Goal: Navigation & Orientation: Understand site structure

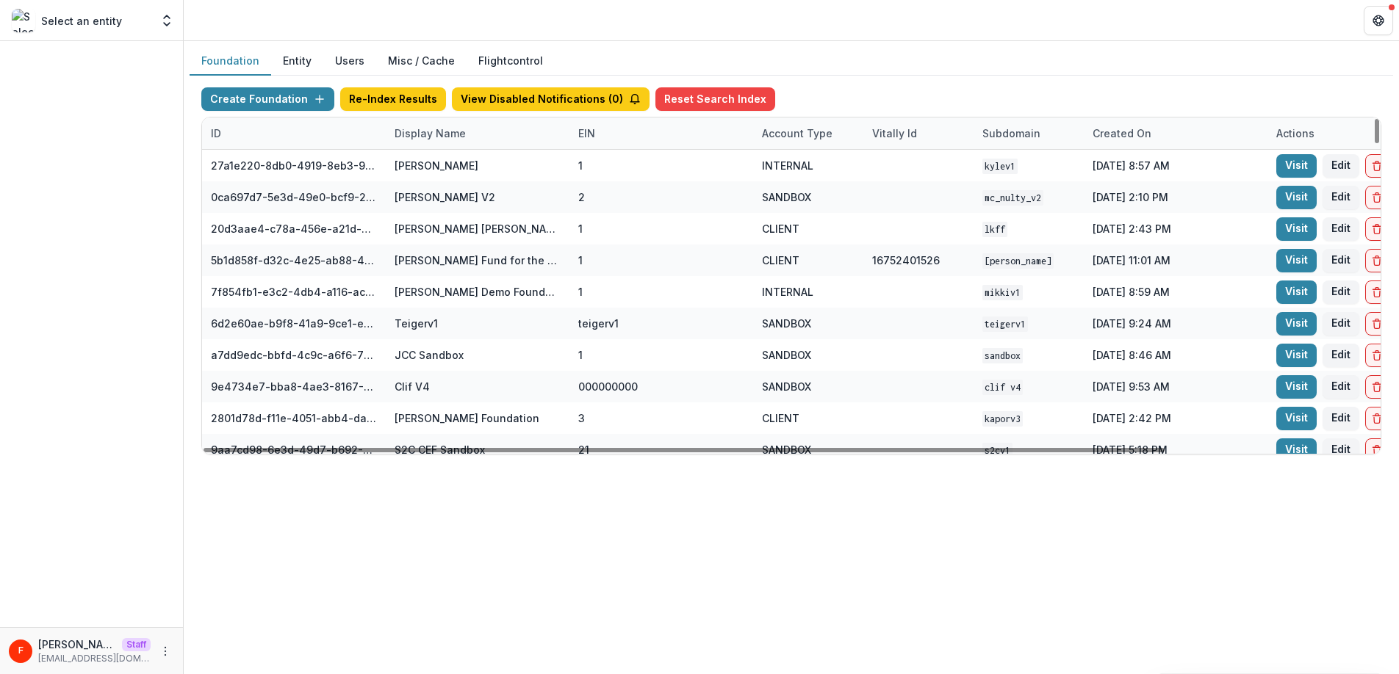
click at [423, 131] on div "Display Name" at bounding box center [430, 133] width 89 height 15
click at [429, 165] on input at bounding box center [477, 167] width 176 height 24
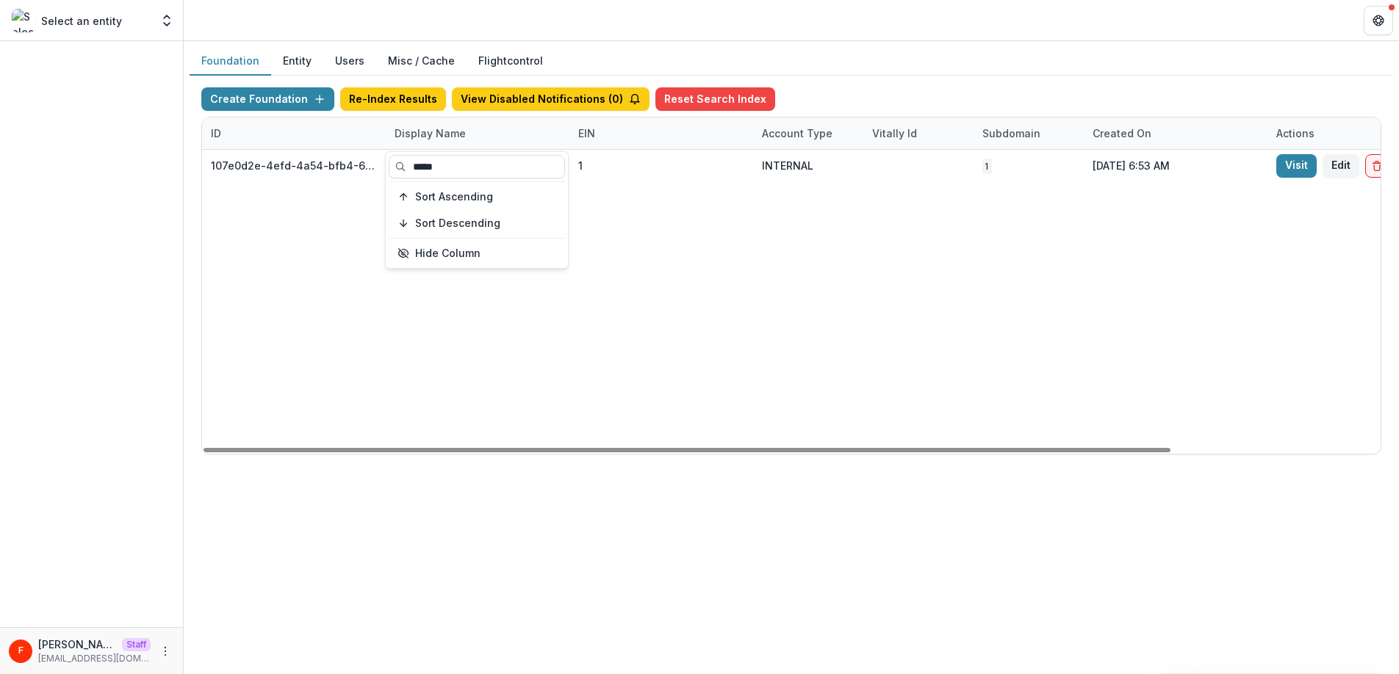
type input "*****"
click at [665, 242] on div "107e0d2e-4efd-4a54-bfb4-6fb8daf82b33 Fanny Foundation 1 INTERNAL 1 [DATE] 6:53 …" at bounding box center [918, 302] width 1432 height 304
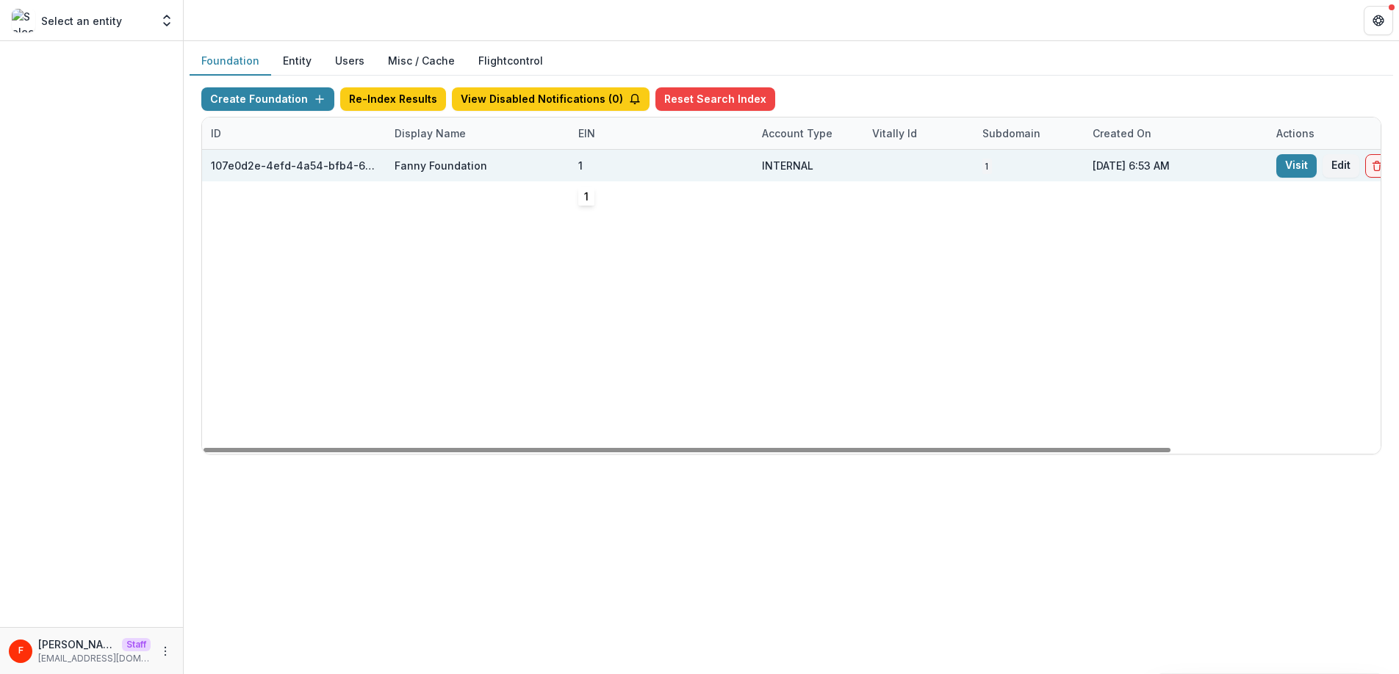
scroll to position [0, 254]
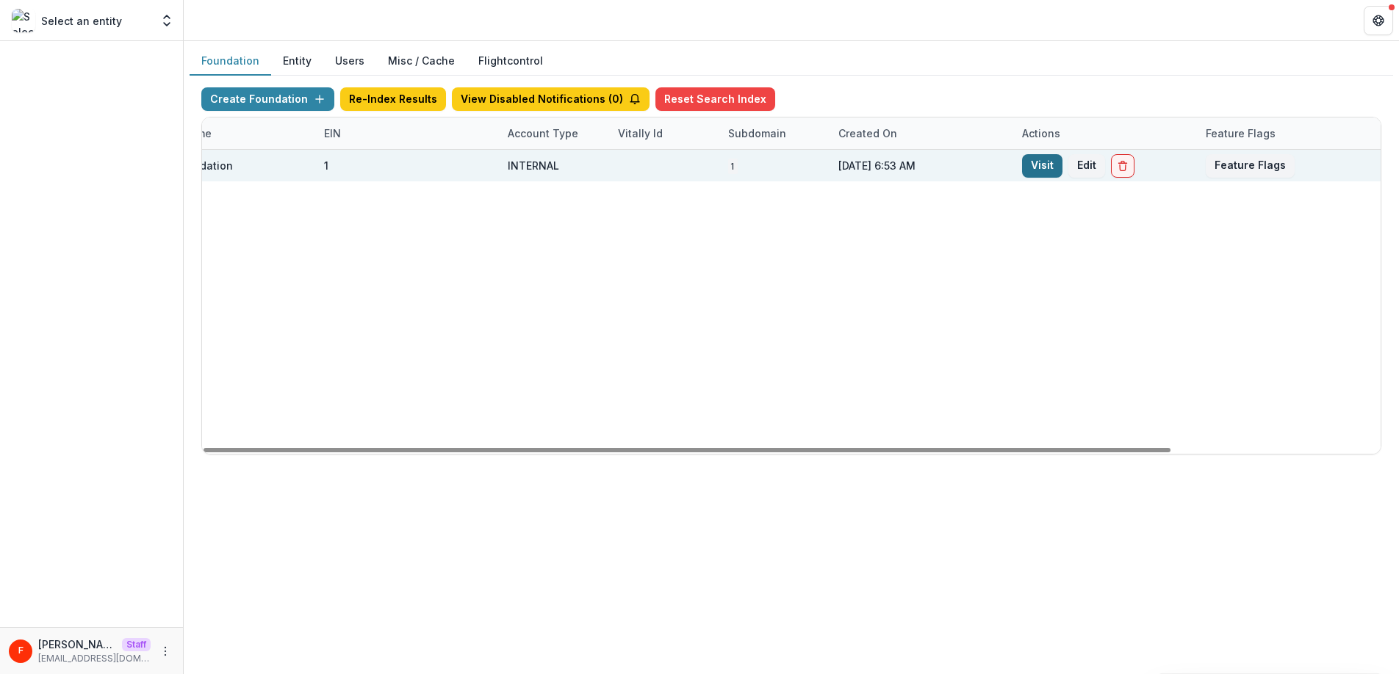
click at [1029, 167] on link "Visit" at bounding box center [1042, 166] width 40 height 24
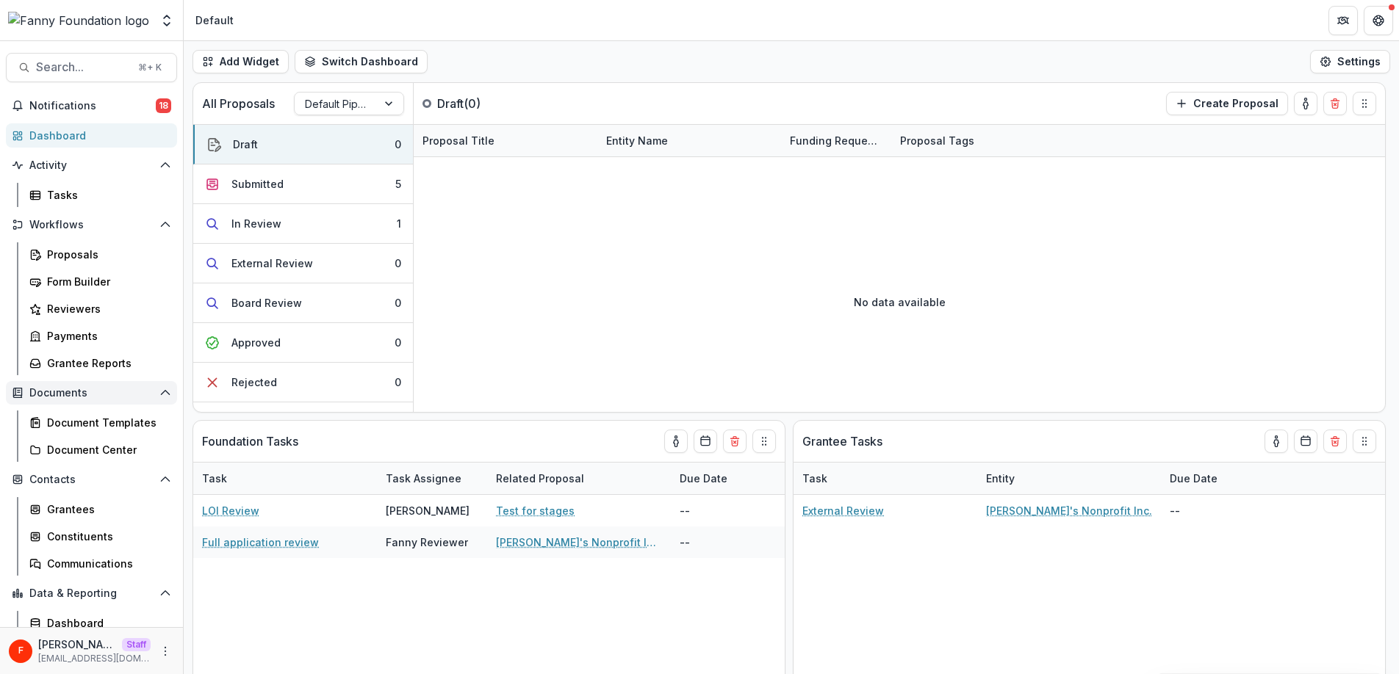
scroll to position [62, 0]
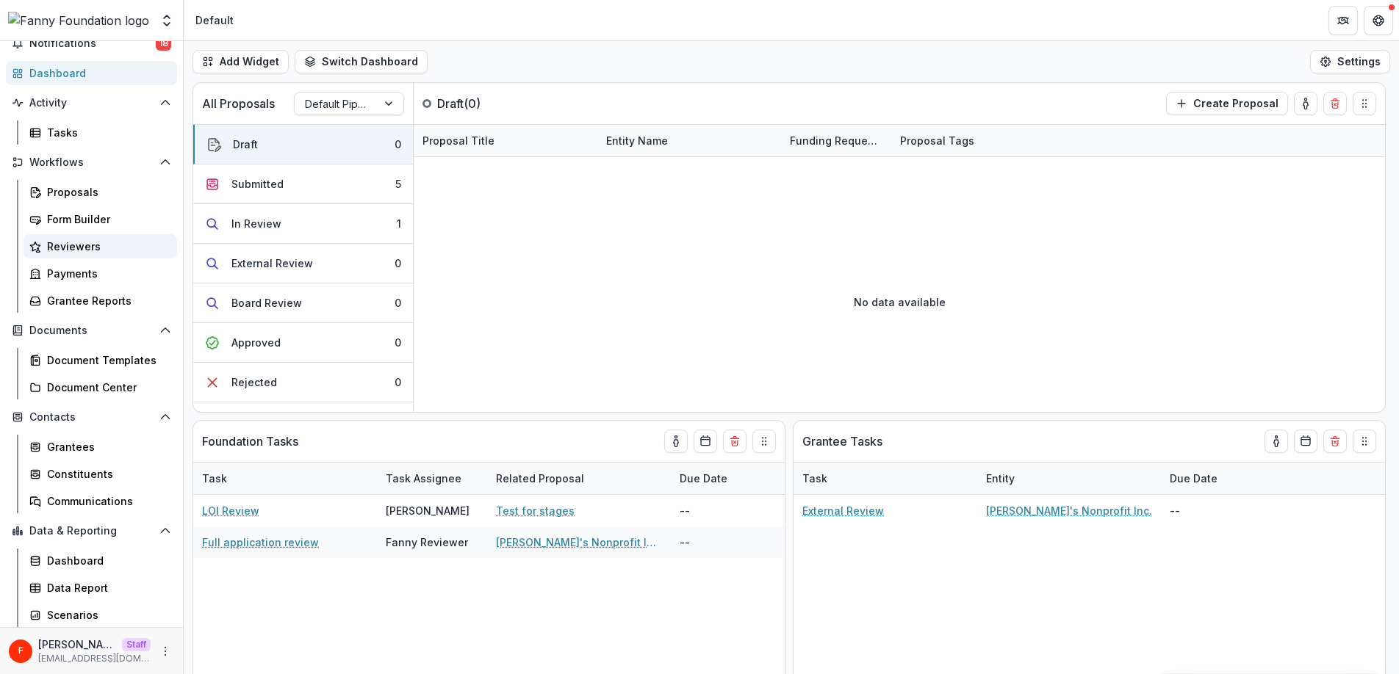
click at [89, 245] on div "Reviewers" at bounding box center [106, 246] width 118 height 15
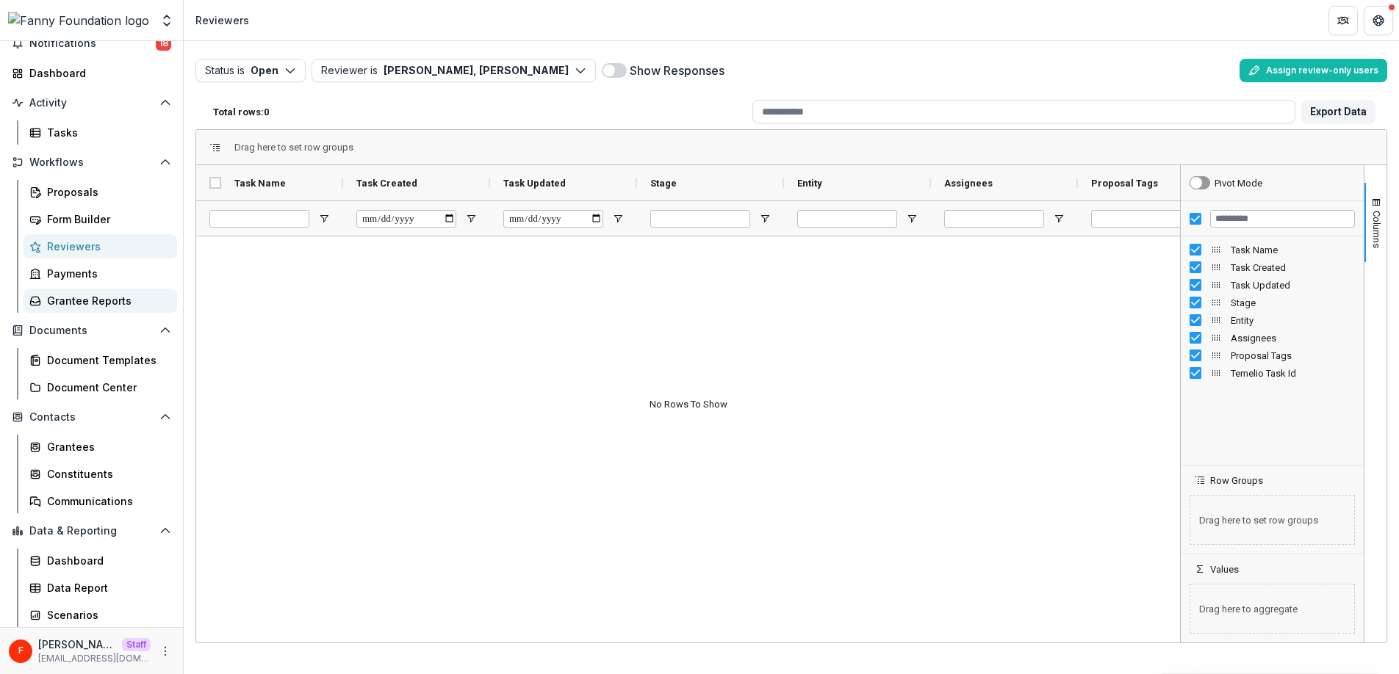
click at [103, 300] on div "Grantee Reports" at bounding box center [106, 300] width 118 height 15
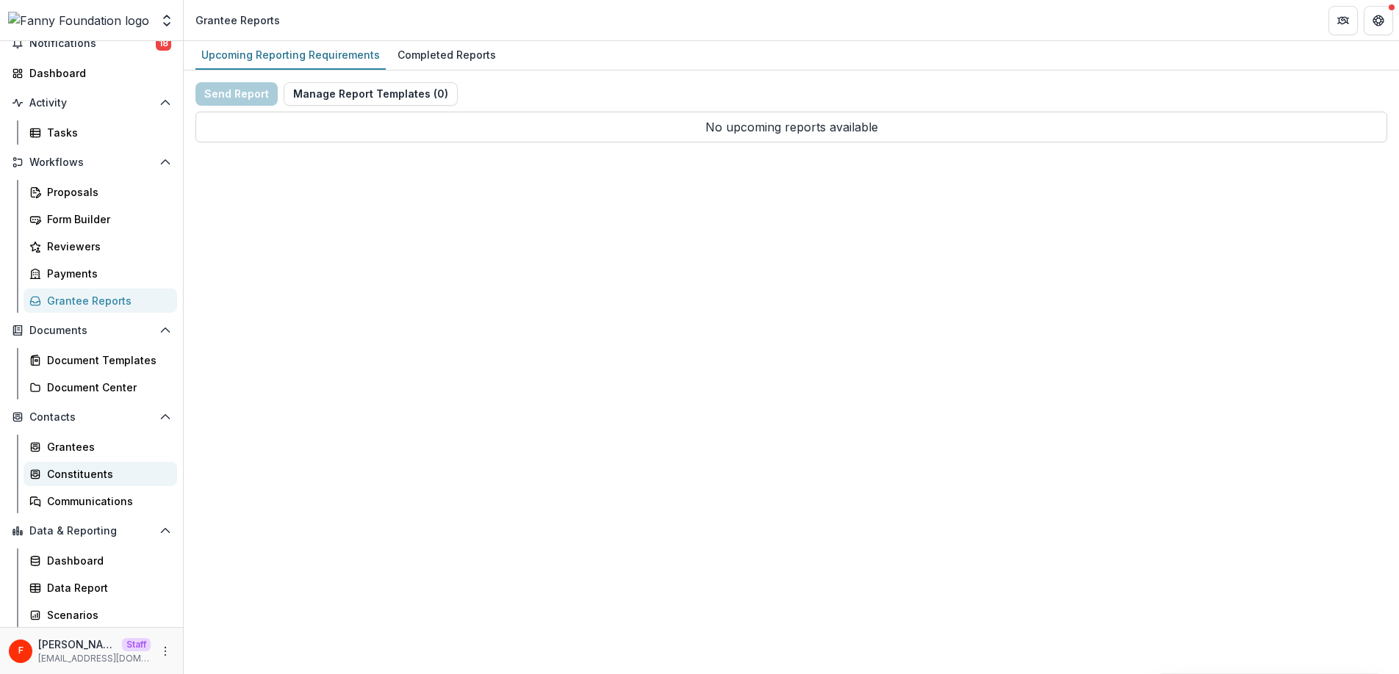
click at [95, 474] on div "Constituents" at bounding box center [106, 473] width 118 height 15
